Goal: Communication & Community: Answer question/provide support

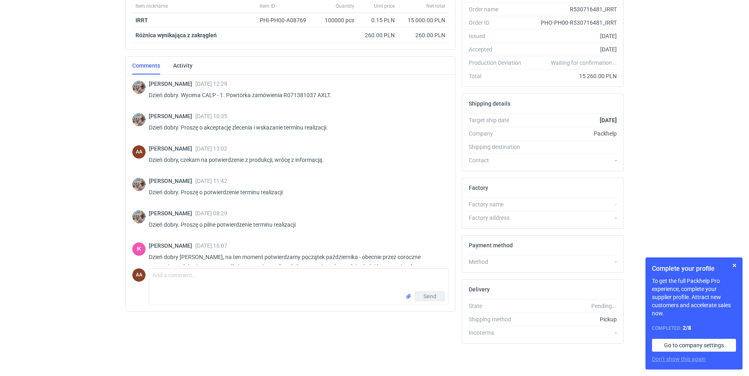
scroll to position [95, 0]
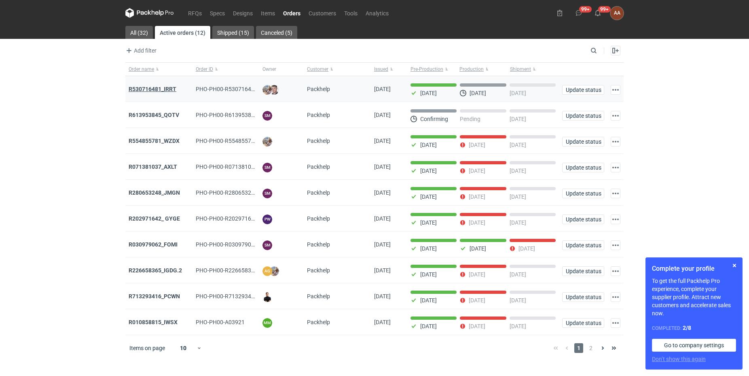
click at [154, 89] on strong "R530716481_IRRT" at bounding box center [153, 89] width 48 height 6
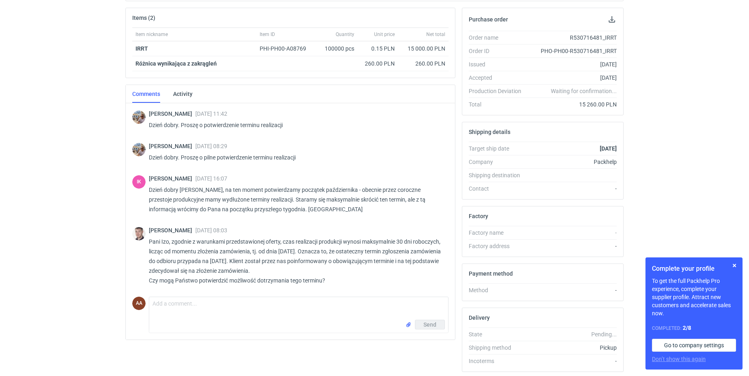
scroll to position [144, 0]
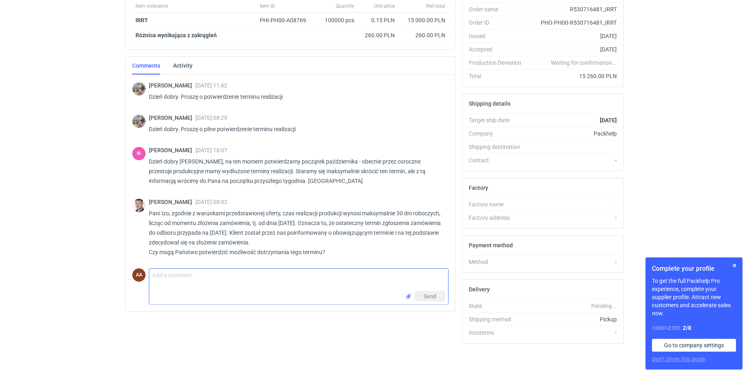
drag, startPoint x: 156, startPoint y: 277, endPoint x: 212, endPoint y: 280, distance: 56.7
click at [158, 277] on textarea "Comment message" at bounding box center [298, 280] width 299 height 23
click at [151, 276] on textarea "Znaleźliśmy rozwiązanie i proponujemy odbiór towaru 16-17.09. Czy akceptują" at bounding box center [298, 280] width 299 height 23
click at [325, 276] on textarea "Udało nam się przyspieszyć dostawę papieru. Możliwy odbiór towaru 16-17.09. Czy…" at bounding box center [298, 280] width 299 height 23
click at [418, 277] on textarea "Udało nam się przyspieszyć dostawę papieru. Możliwy odbiór towaru w terminie 16…" at bounding box center [298, 280] width 299 height 23
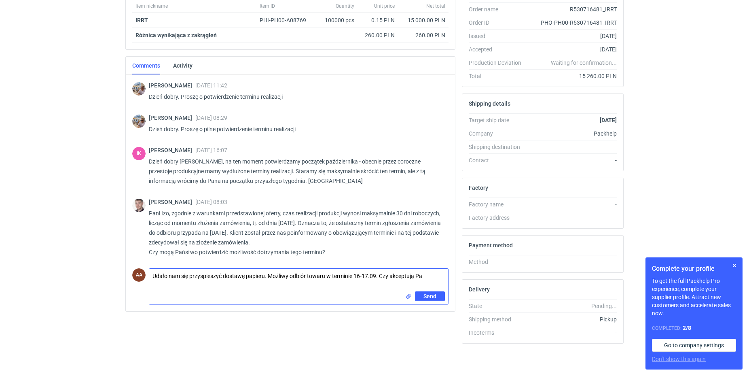
click at [356, 275] on textarea "Udało nam się przyspieszyć dostawę papieru. Możliwy odbiór towaru w terminie 16…" at bounding box center [298, 280] width 299 height 23
click at [437, 277] on textarea "Udało nam się przyspieszyć dostawę papieru. Możliwy odbiór towaru w terminie ok…" at bounding box center [298, 280] width 299 height 23
click at [368, 277] on textarea "Udało nam się przyspieszyć dostawę papieru. Możliwy odbiór towaru w terminie ok…" at bounding box center [298, 280] width 299 height 23
click at [226, 285] on textarea "Udało nam się przyspieszyć dostawę papieru. Możliwy odbiór towaru w terminie ok…" at bounding box center [298, 280] width 299 height 23
type textarea "Udało nam się przyspieszyć dostawę papieru. Możliwy odbiór towaru w terminie ok…"
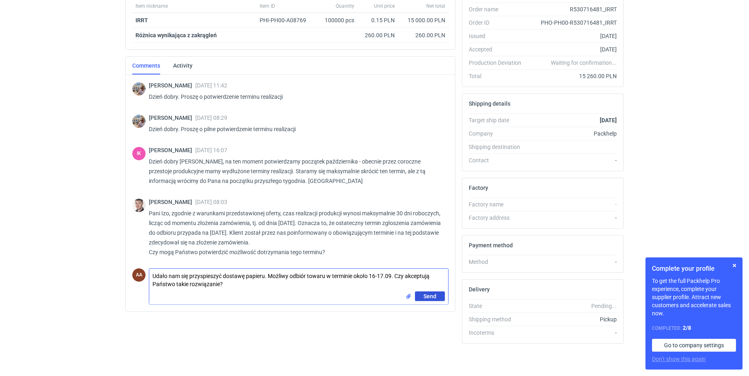
click at [435, 295] on span "Send" at bounding box center [429, 296] width 13 height 6
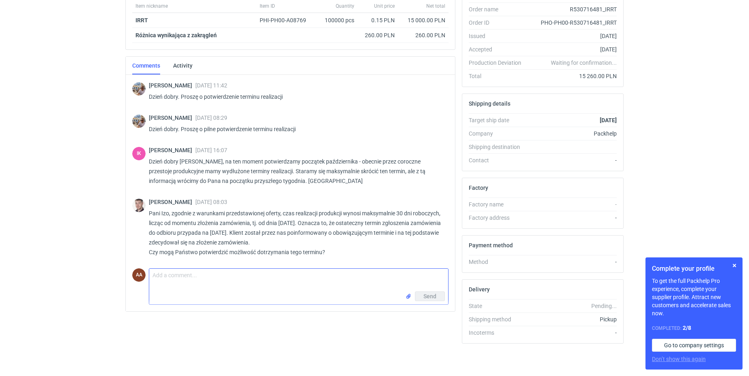
scroll to position [141, 0]
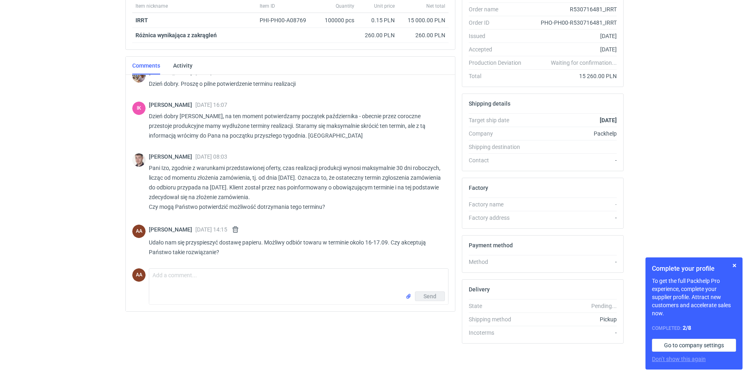
click at [34, 232] on html "RFQs Specs Designs Items Orders Customers Tools Analytics 99+ 99+ AA [PERSON_NA…" at bounding box center [374, 44] width 749 height 376
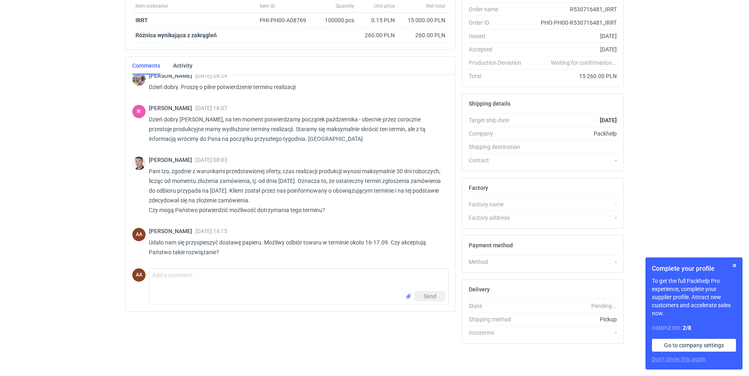
scroll to position [138, 0]
